Goal: Task Accomplishment & Management: Manage account settings

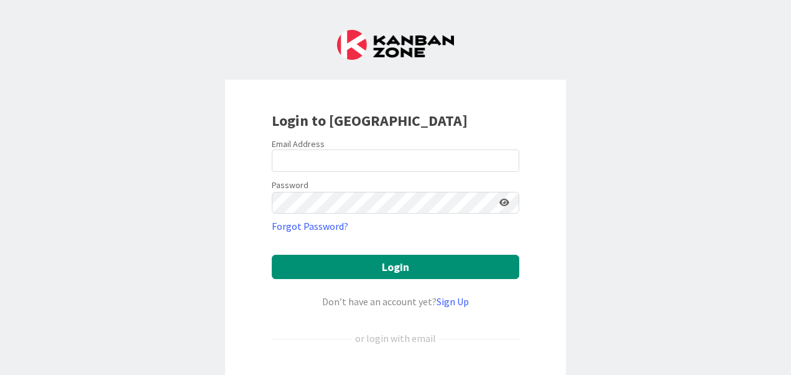
scroll to position [96, 0]
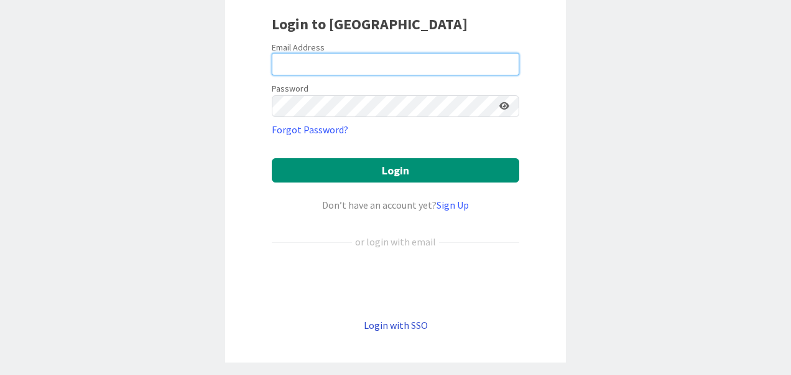
type input "Rahman"
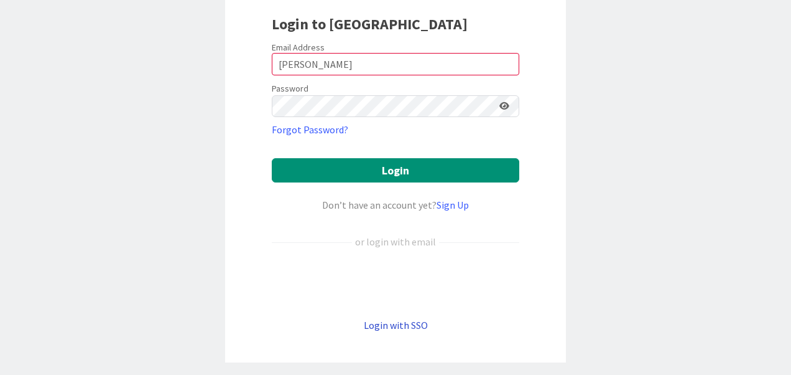
click at [384, 319] on link "Login with SSO" at bounding box center [396, 325] width 64 height 12
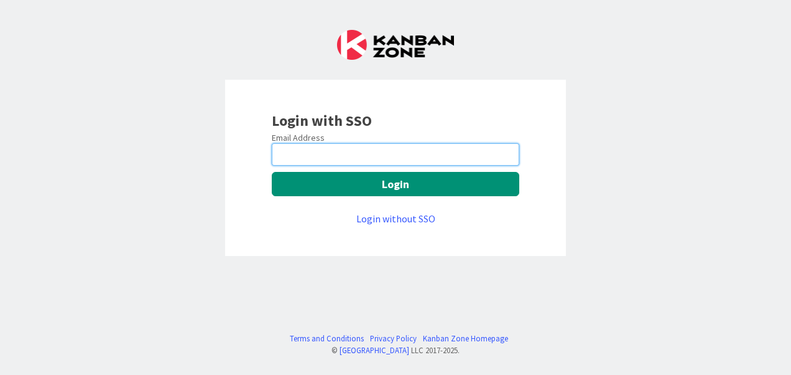
click at [351, 155] on input "email" at bounding box center [396, 154] width 248 height 22
type input "hafeezur.rahman@mrcglobal.com"
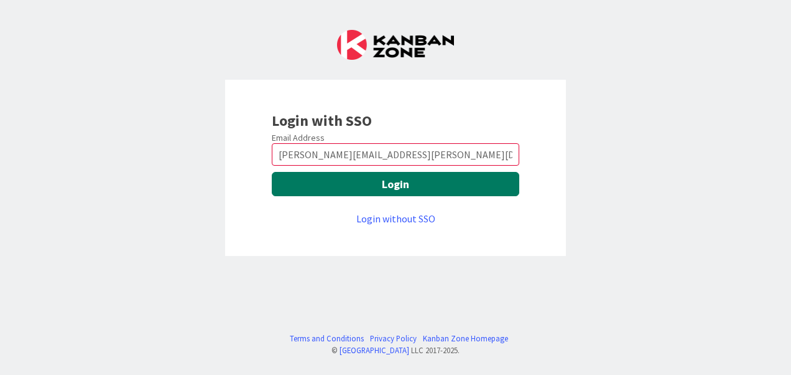
click at [348, 187] on button "Login" at bounding box center [396, 184] width 248 height 24
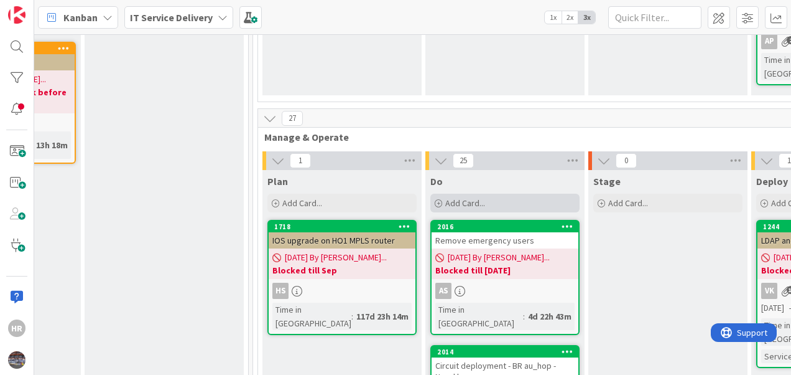
scroll to position [424, 478]
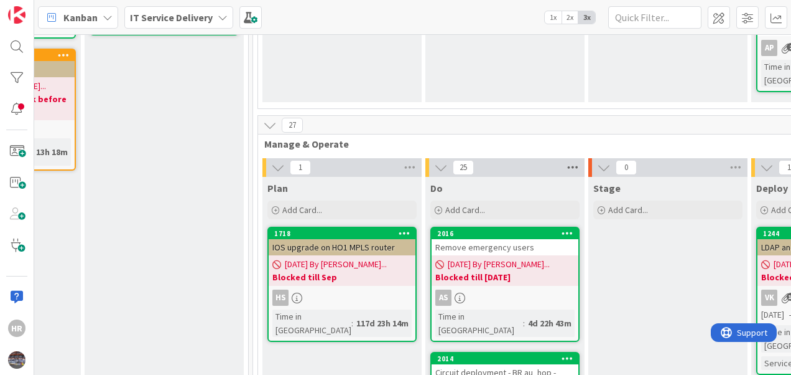
click at [572, 158] on icon at bounding box center [573, 167] width 16 height 19
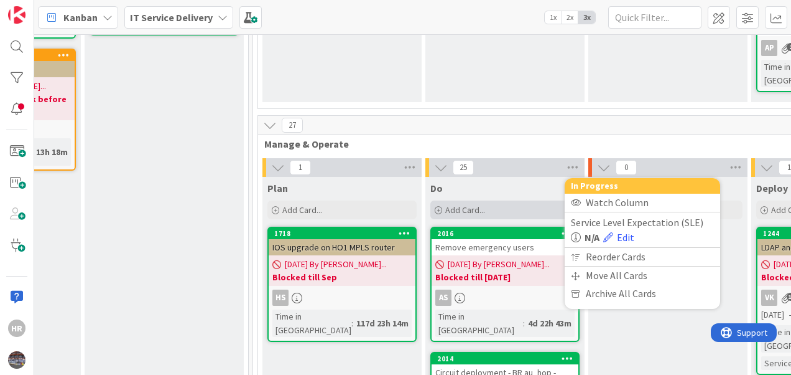
click at [438, 207] on icon at bounding box center [438, 210] width 7 height 7
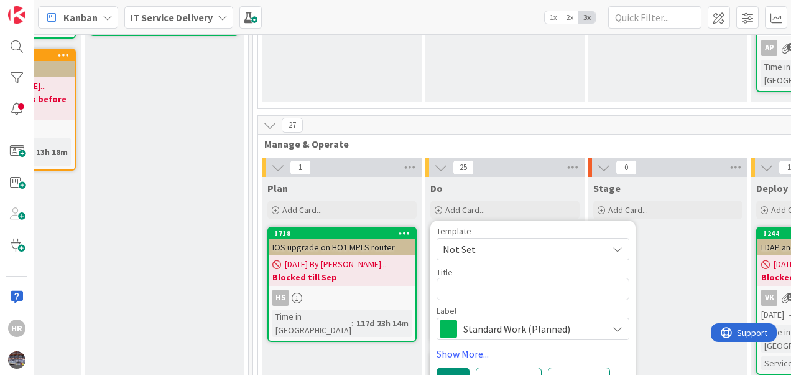
type textarea "x"
type textarea "S"
type textarea "x"
type textarea "SO"
type textarea "x"
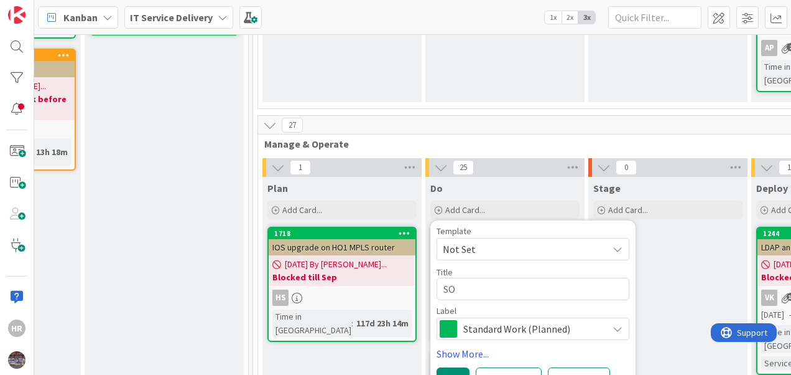
type textarea "SOP"
type textarea "x"
type textarea "SOP"
type textarea "x"
type textarea "SOP f"
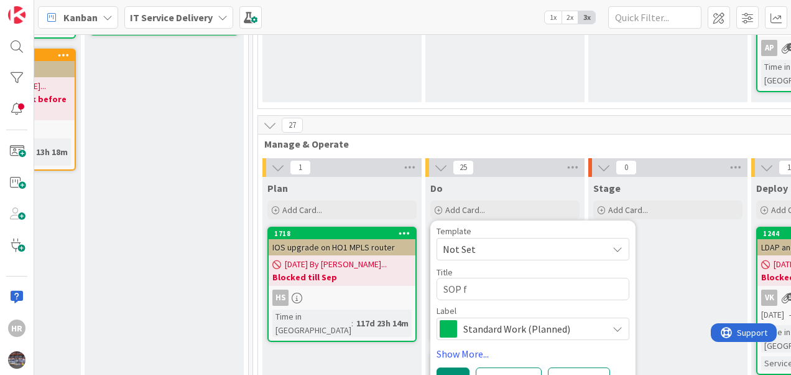
type textarea "x"
type textarea "SOP fo"
type textarea "x"
type textarea "SOP f"
type textarea "x"
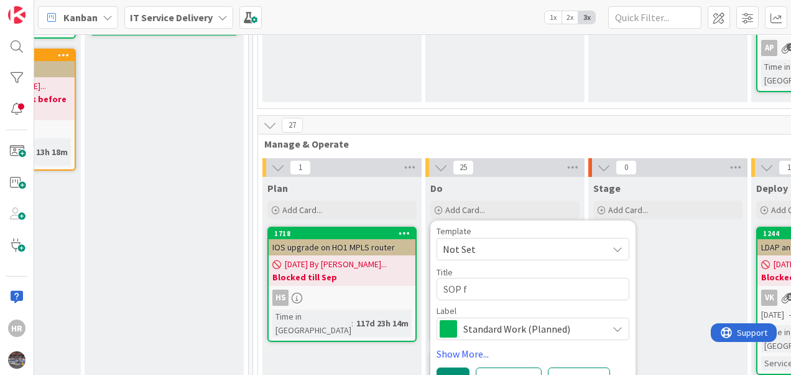
type textarea "SOP"
type textarea "x"
type textarea "SOP f"
type textarea "x"
type textarea "SOP fo"
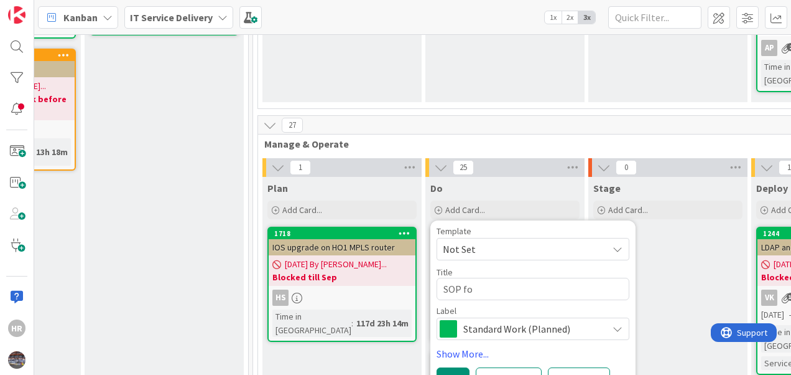
type textarea "x"
type textarea "SOP for"
type textarea "x"
type textarea "SOP for"
type textarea "x"
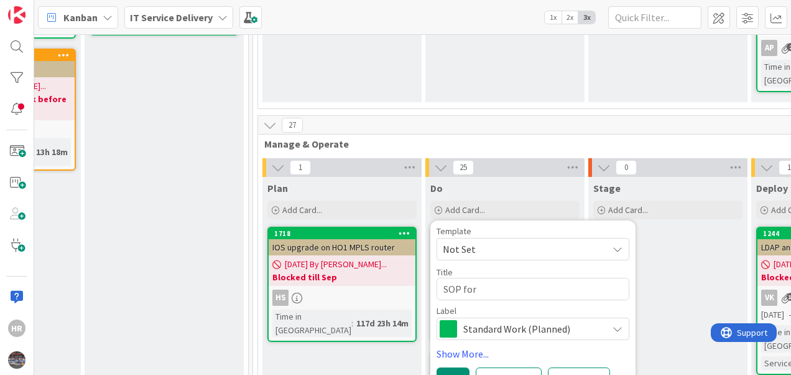
type textarea "SOP for"
type textarea "x"
type textarea "SOP for C"
type textarea "x"
type textarea "SOP for CU"
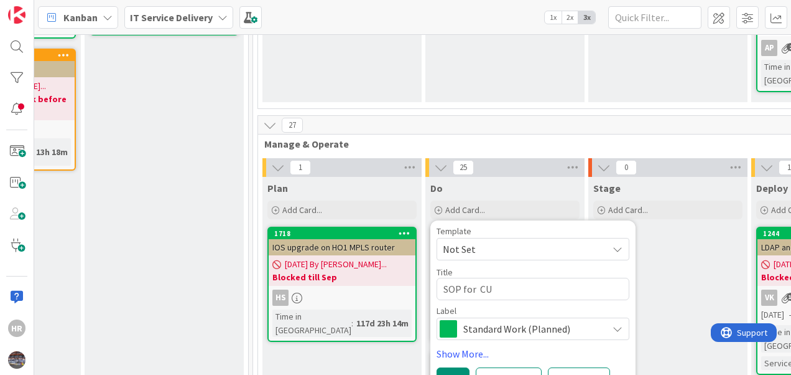
type textarea "x"
type textarea "SOP for CUP"
type textarea "x"
type textarea "SOP for CUPS"
click at [463, 367] on button "Add" at bounding box center [453, 378] width 33 height 22
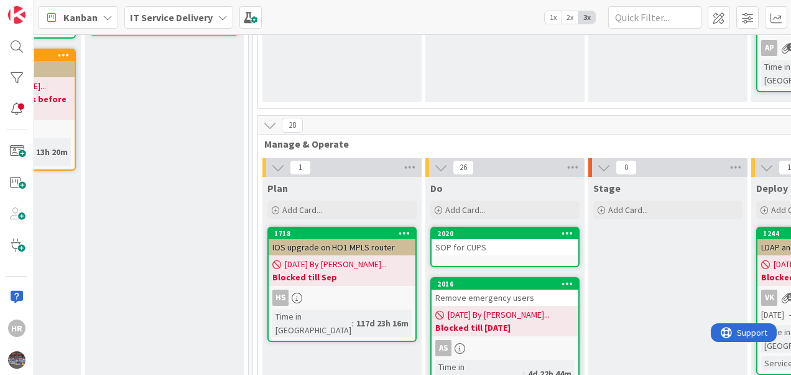
click at [494, 239] on div "SOP for CUPS" at bounding box center [505, 247] width 147 height 16
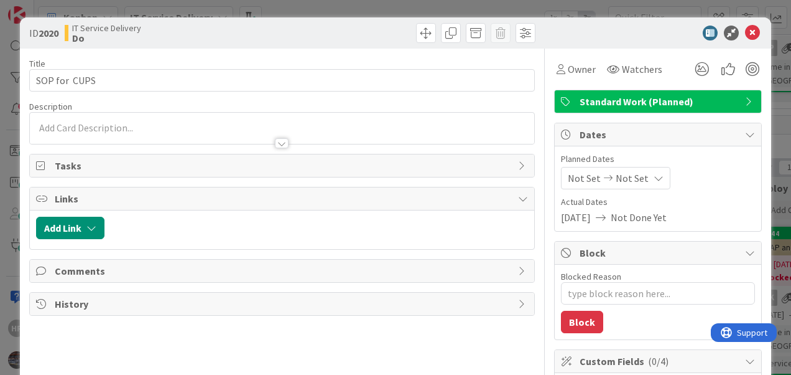
type textarea "x"
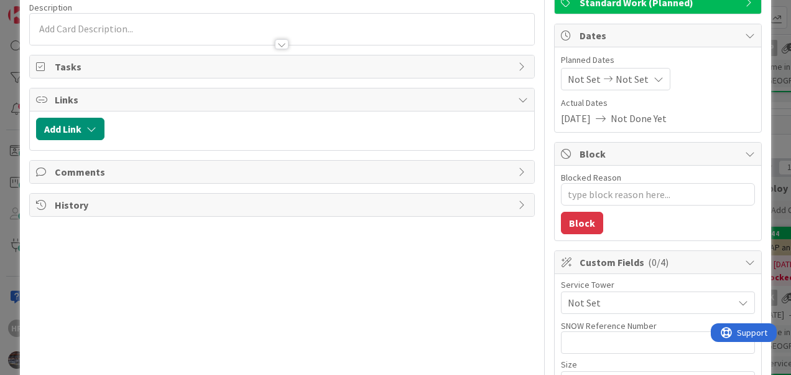
scroll to position [100, 0]
click at [620, 78] on span "Not Set" at bounding box center [632, 78] width 33 height 15
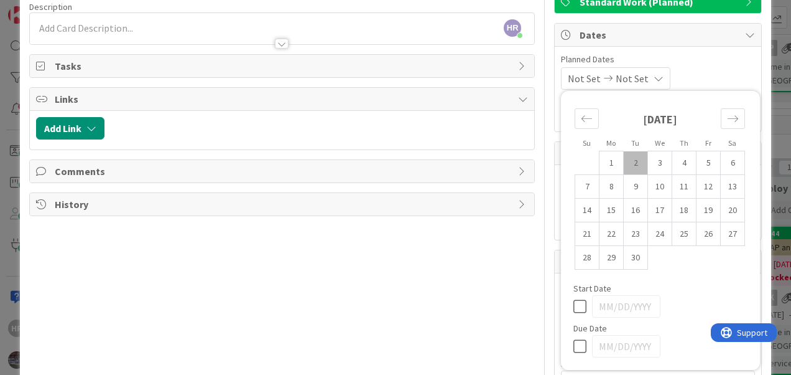
click at [624, 162] on td "2" at bounding box center [636, 163] width 24 height 24
type input "[DATE]"
type textarea "x"
click at [673, 160] on td "4" at bounding box center [685, 163] width 24 height 24
type input "[DATE]"
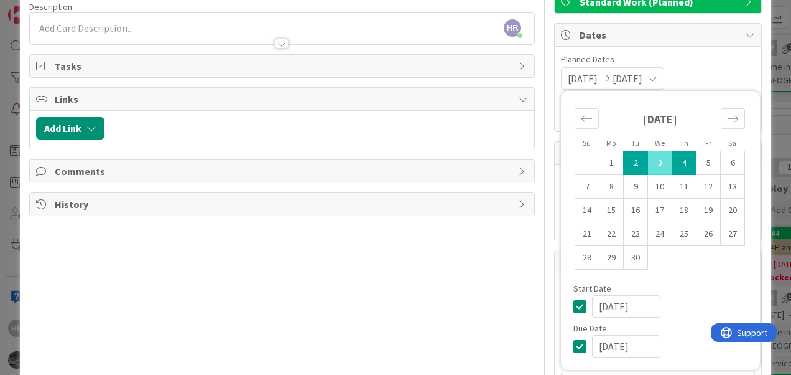
click at [714, 71] on div "[DATE] [DATE] Su Mo Tu We Th Fr Sa [DATE] 1 2 3 4 5 6 7 8 9 10 11 12 13 14 15 1…" at bounding box center [658, 78] width 194 height 22
type textarea "x"
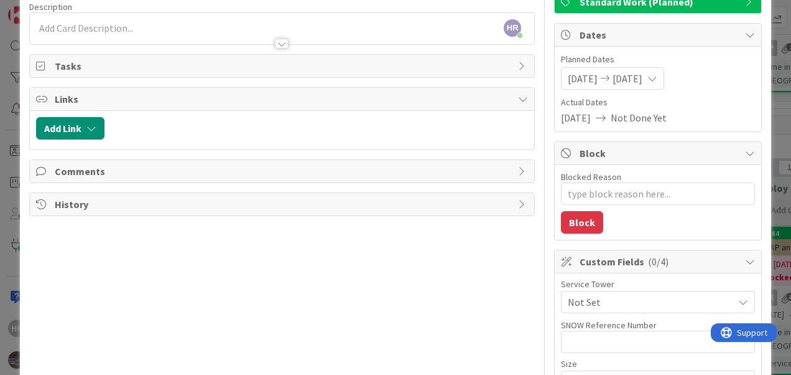
click at [597, 77] on span "[DATE]" at bounding box center [583, 78] width 30 height 15
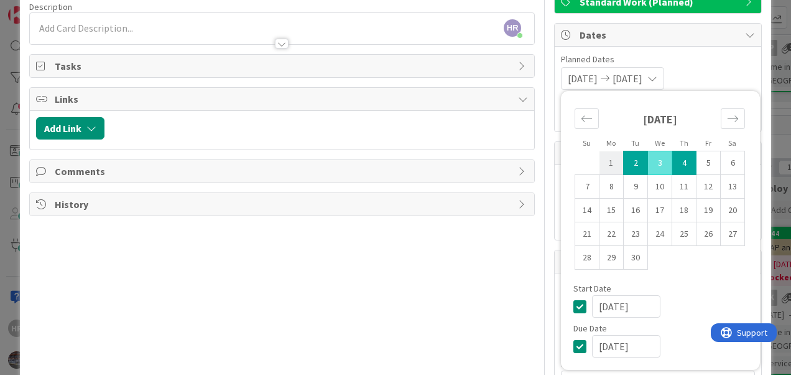
click at [603, 159] on td "1" at bounding box center [612, 163] width 24 height 24
type input "[DATE]"
type textarea "x"
click at [697, 160] on td "5" at bounding box center [709, 163] width 24 height 24
type input "[DATE]"
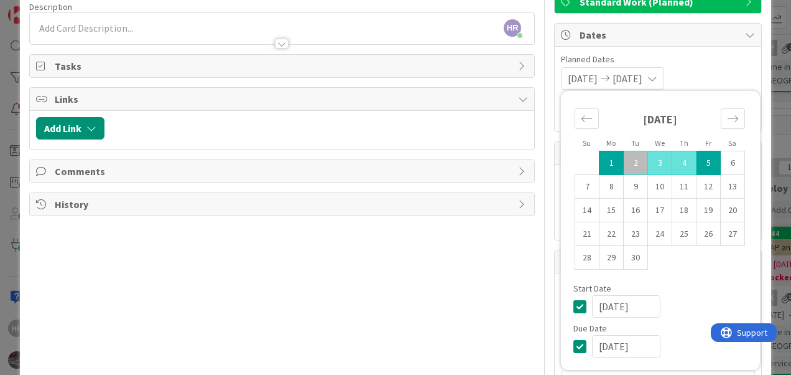
click at [708, 75] on div "[DATE] [DATE] Su Mo Tu We Th Fr Sa [DATE] 1 2 3 4 5 6 7 8 9 10 11 12 13 14 15 1…" at bounding box center [658, 78] width 194 height 22
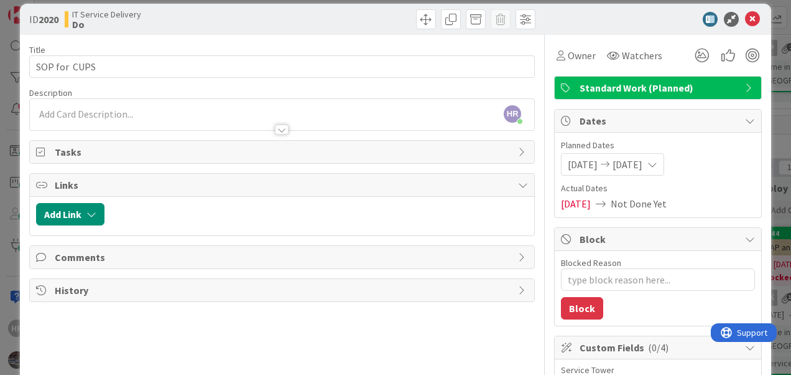
scroll to position [13, 0]
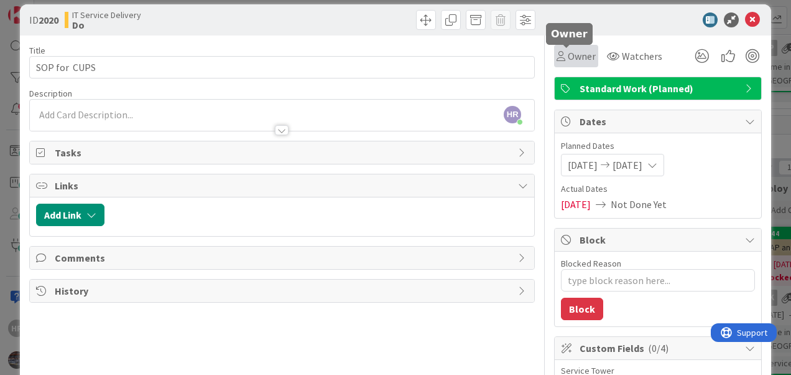
click at [582, 60] on span "Owner" at bounding box center [582, 56] width 28 height 15
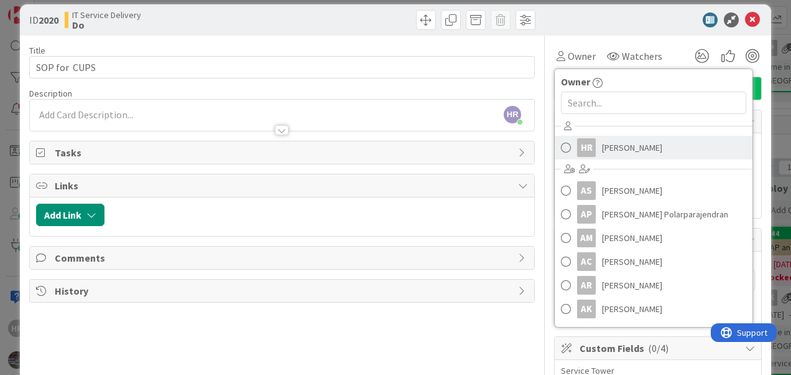
click at [603, 146] on span "[PERSON_NAME]" at bounding box center [632, 147] width 60 height 19
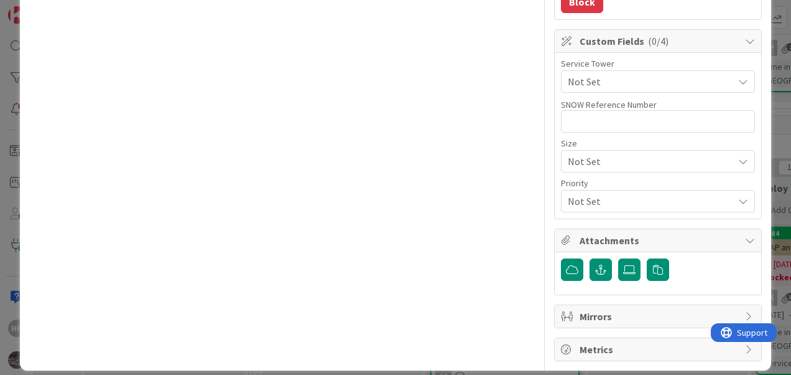
scroll to position [321, 0]
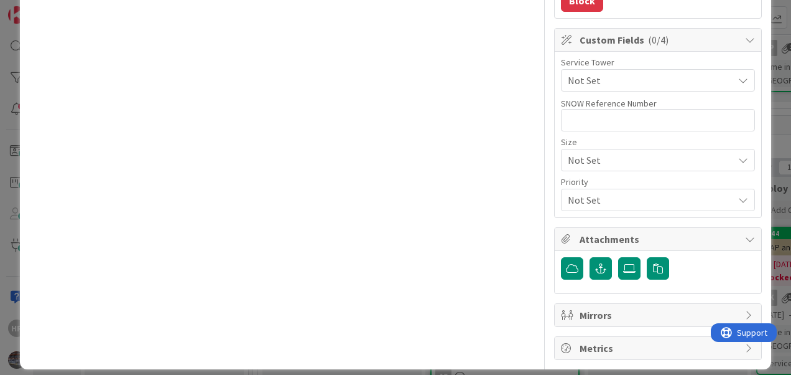
click at [638, 159] on span "Not Set" at bounding box center [647, 159] width 159 height 17
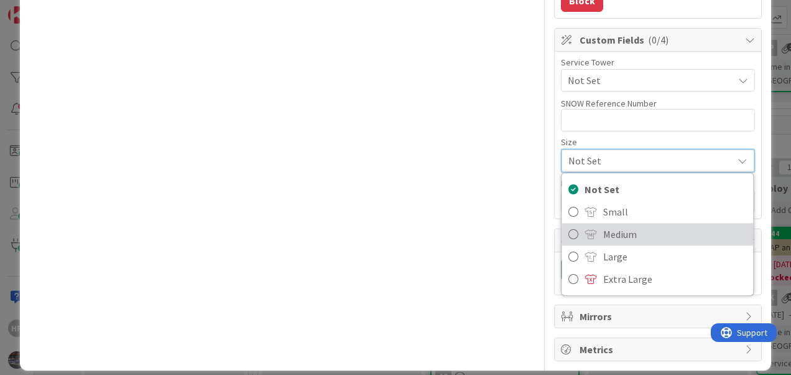
click at [639, 238] on span "Medium" at bounding box center [675, 234] width 144 height 19
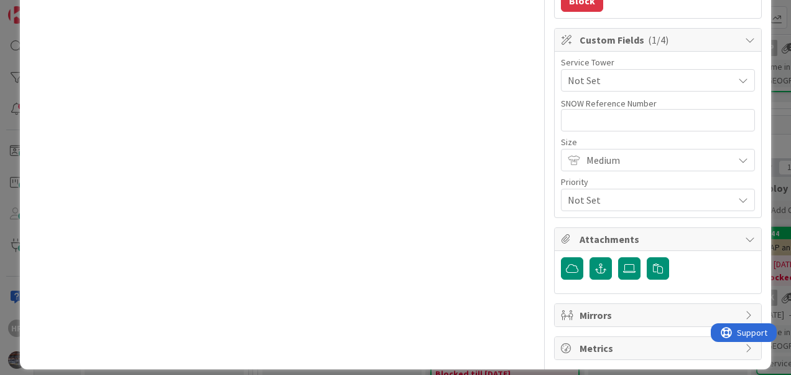
click at [599, 198] on span "Not Set" at bounding box center [647, 199] width 159 height 17
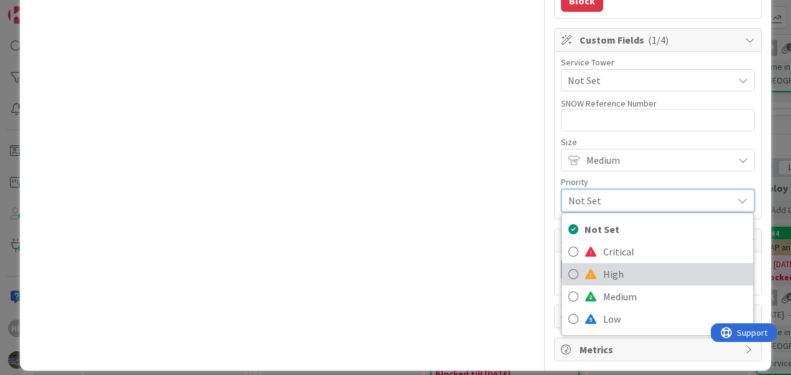
click at [611, 270] on span "High" at bounding box center [675, 273] width 144 height 19
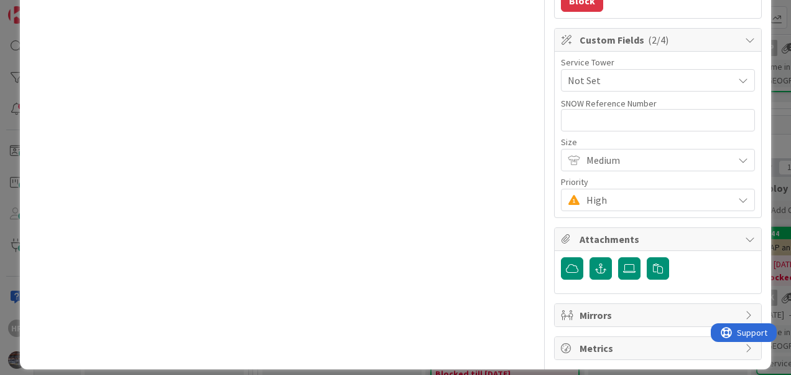
type textarea "x"
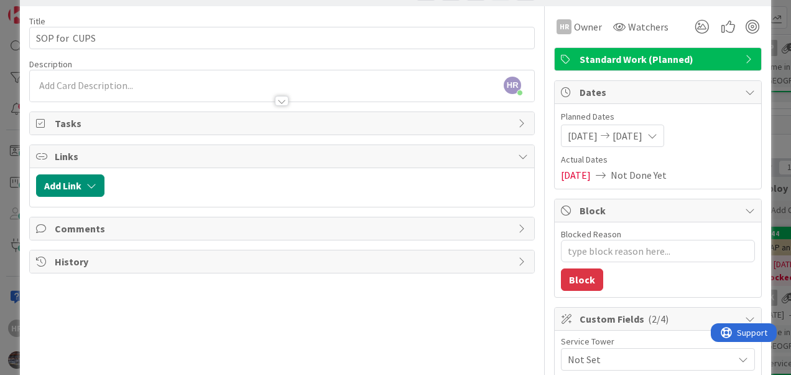
scroll to position [0, 0]
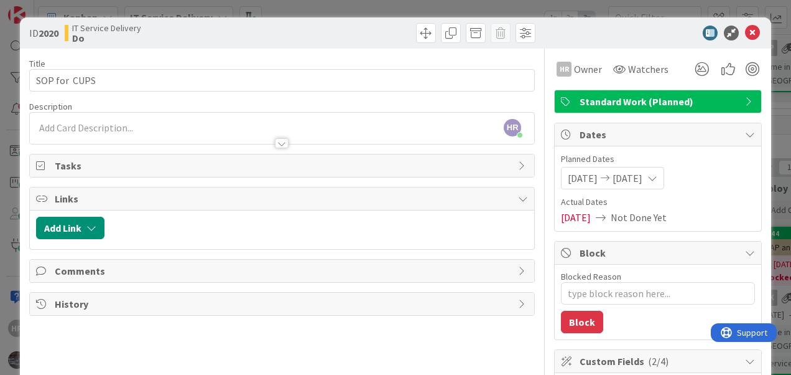
click at [179, 131] on div at bounding box center [282, 137] width 505 height 13
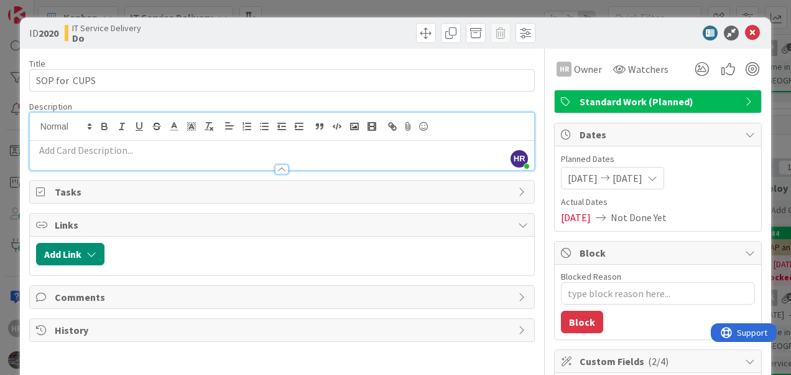
click at [146, 155] on p at bounding box center [282, 150] width 492 height 14
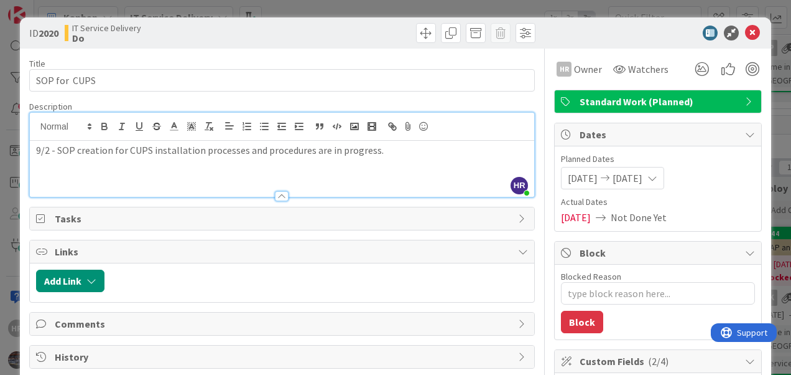
click at [380, 157] on div "9/2 - SOP creation for CUPS installation processes and procedures are in progre…" at bounding box center [282, 169] width 505 height 56
drag, startPoint x: 261, startPoint y: 151, endPoint x: 305, endPoint y: 147, distance: 43.7
click at [305, 147] on p "9/2 - SOP creation for CUPS installation processes and procedures are in progre…" at bounding box center [282, 150] width 492 height 14
click at [745, 34] on icon at bounding box center [752, 33] width 15 height 15
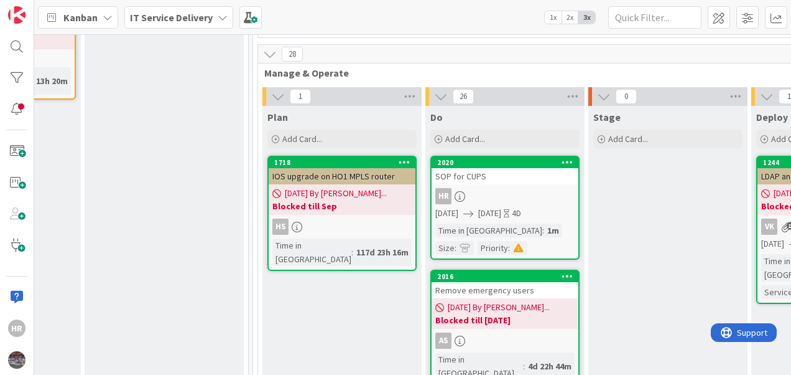
scroll to position [492, 478]
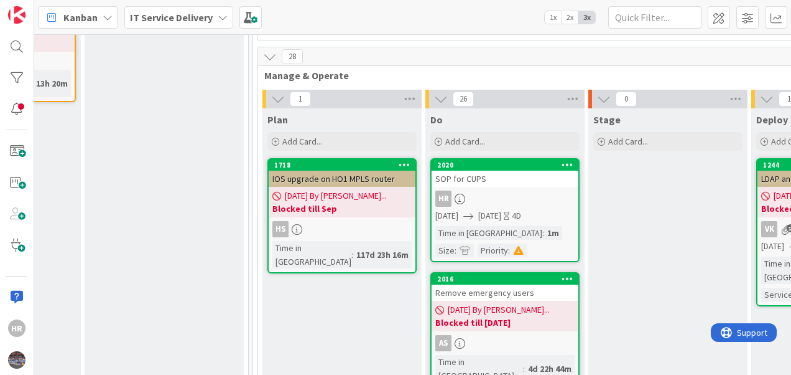
click at [533, 170] on div "SOP for CUPS" at bounding box center [505, 178] width 147 height 16
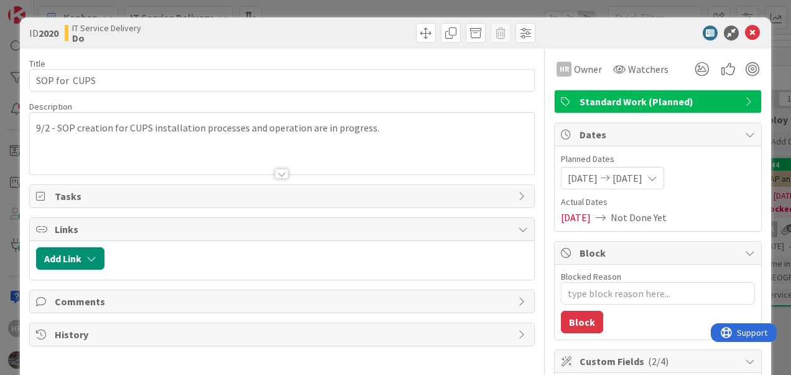
type textarea "x"
click at [643, 172] on span "[DATE]" at bounding box center [628, 177] width 30 height 15
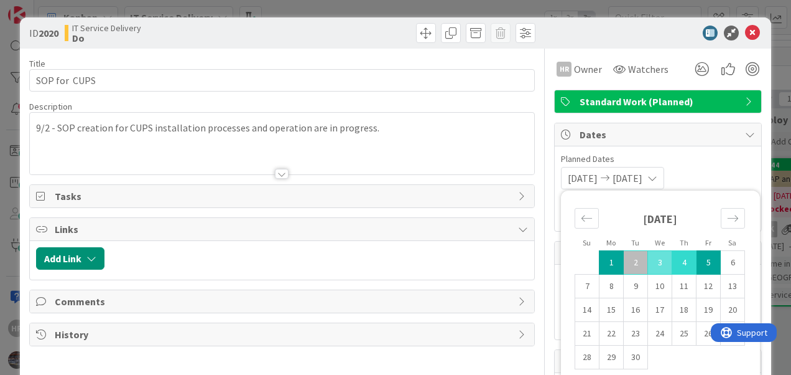
click at [673, 257] on td "4" at bounding box center [685, 263] width 24 height 24
type input "[DATE]"
type textarea "x"
click at [610, 259] on td "1" at bounding box center [612, 263] width 24 height 24
type input "[DATE]"
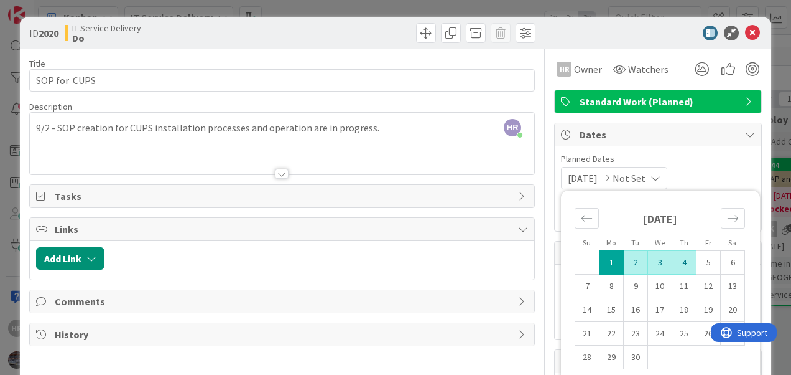
type textarea "x"
click at [676, 257] on td "4" at bounding box center [685, 263] width 24 height 24
type input "[DATE]"
type textarea "x"
click at [705, 183] on div "[DATE] [DATE] Su Mo Tu We Th Fr Sa [DATE] 1 2 3 4 5 6 7 8 9 10 11 12 13 14 15 1…" at bounding box center [658, 178] width 194 height 22
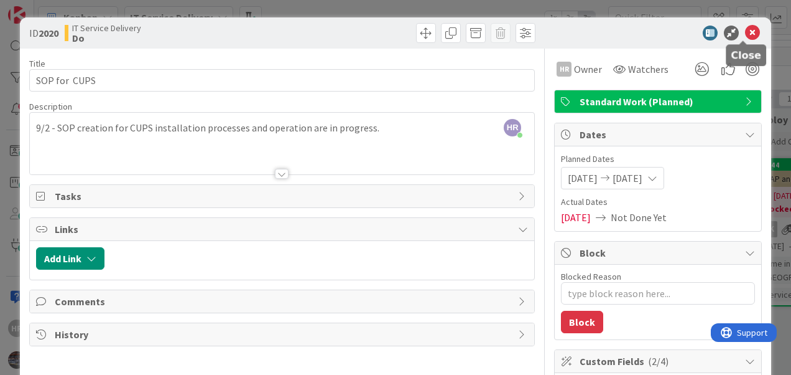
click at [746, 35] on icon at bounding box center [752, 33] width 15 height 15
